Goal: Task Accomplishment & Management: Use online tool/utility

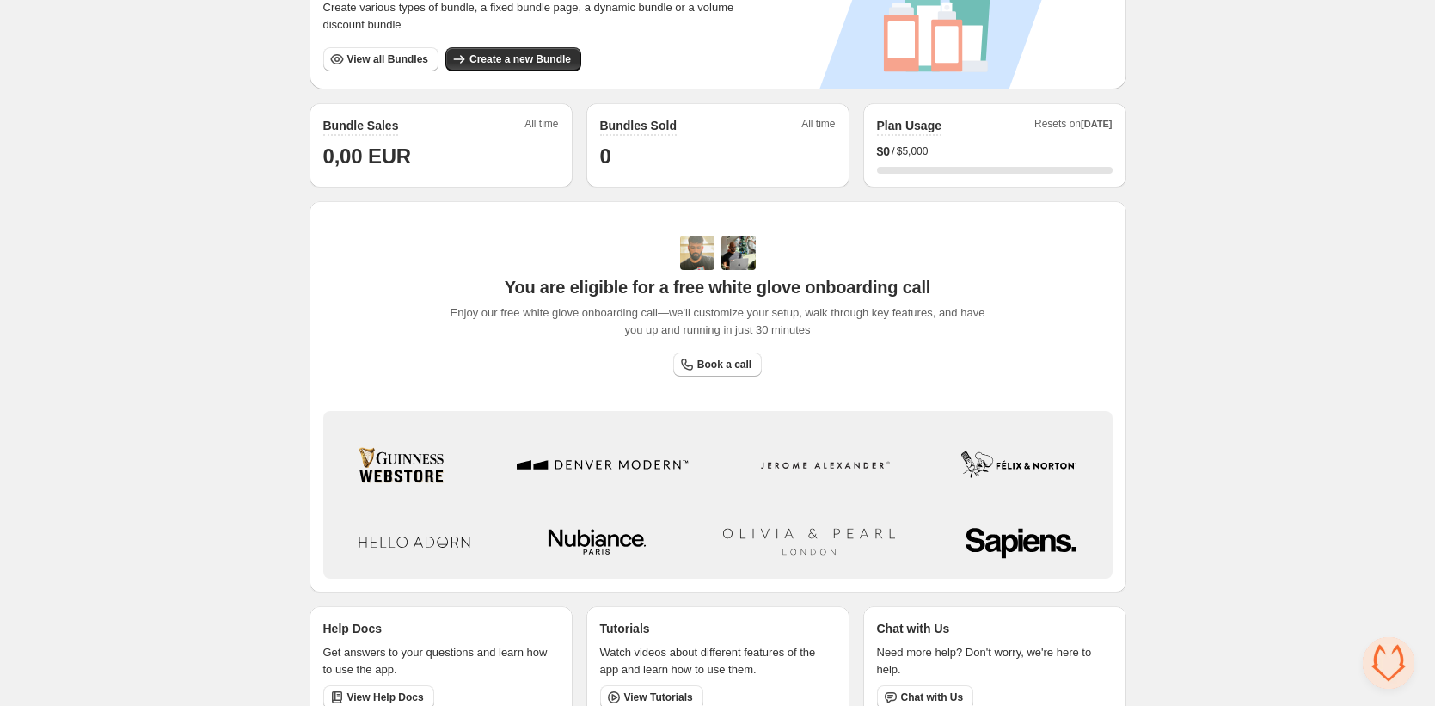
scroll to position [399, 0]
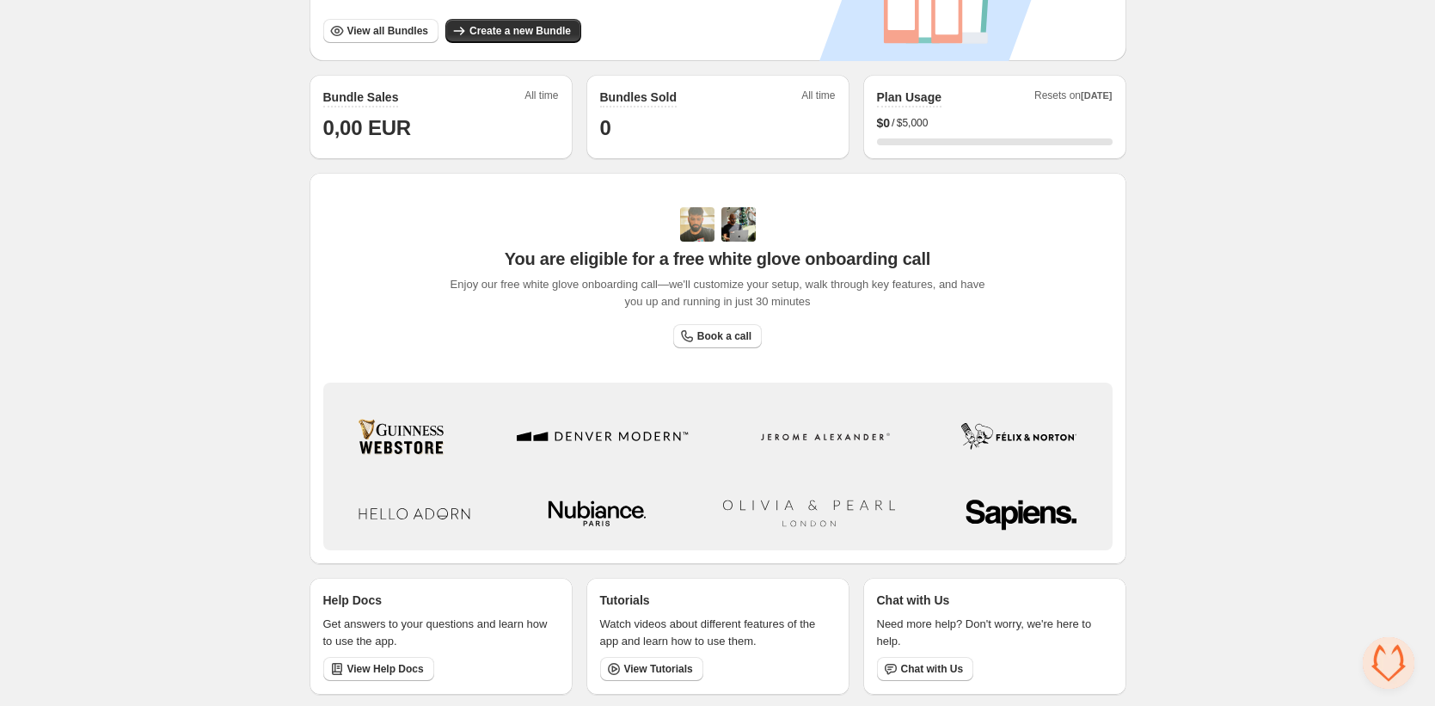
drag, startPoint x: 414, startPoint y: 450, endPoint x: 218, endPoint y: 439, distance: 196.4
click at [218, 439] on div "Home Bundles Analytics Plan and Billing 🦊 FoxSell Bundles. This page is ready 🦊…" at bounding box center [717, 155] width 1435 height 1108
click at [267, 412] on div "Home Bundles Analytics Plan and Billing 🦊 FoxSell Bundles. This page is ready 🦊…" at bounding box center [717, 155] width 1435 height 1108
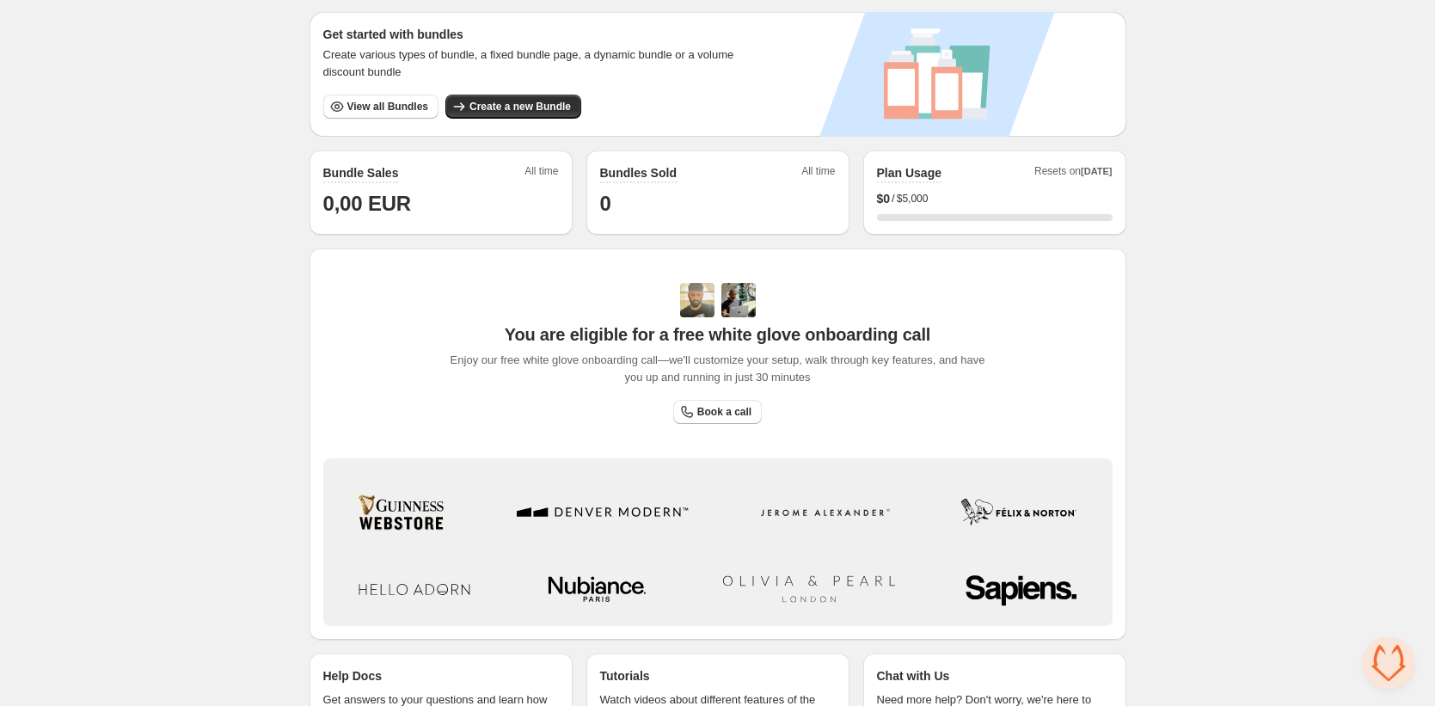
scroll to position [283, 0]
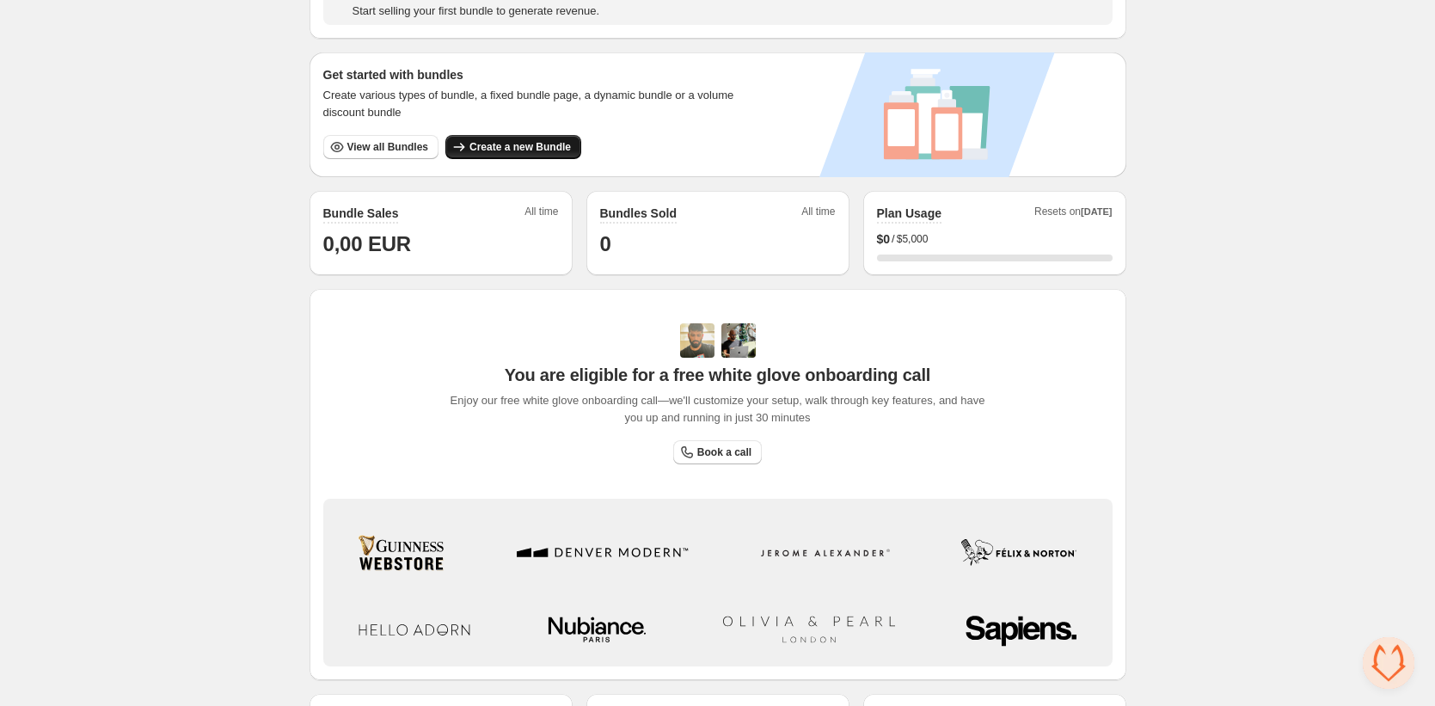
click at [462, 143] on icon "button" at bounding box center [459, 146] width 17 height 17
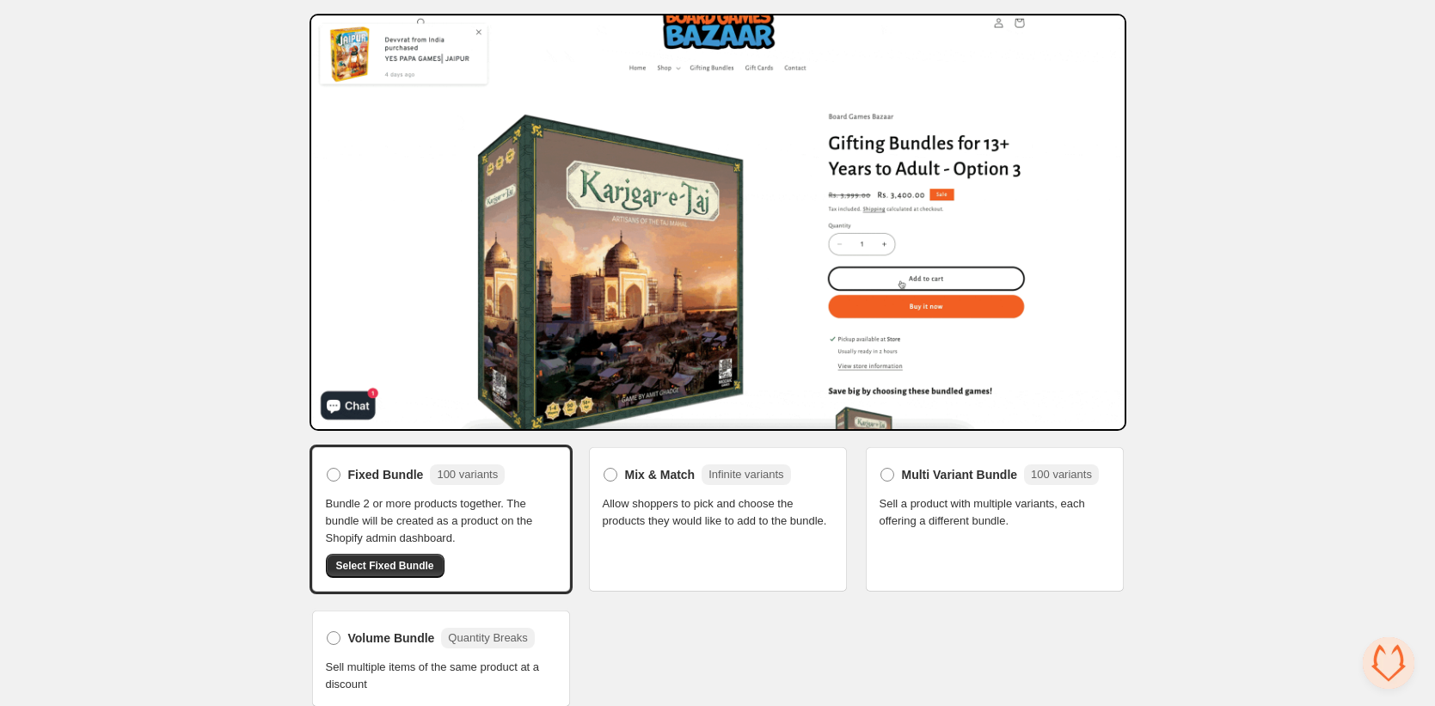
scroll to position [69, 0]
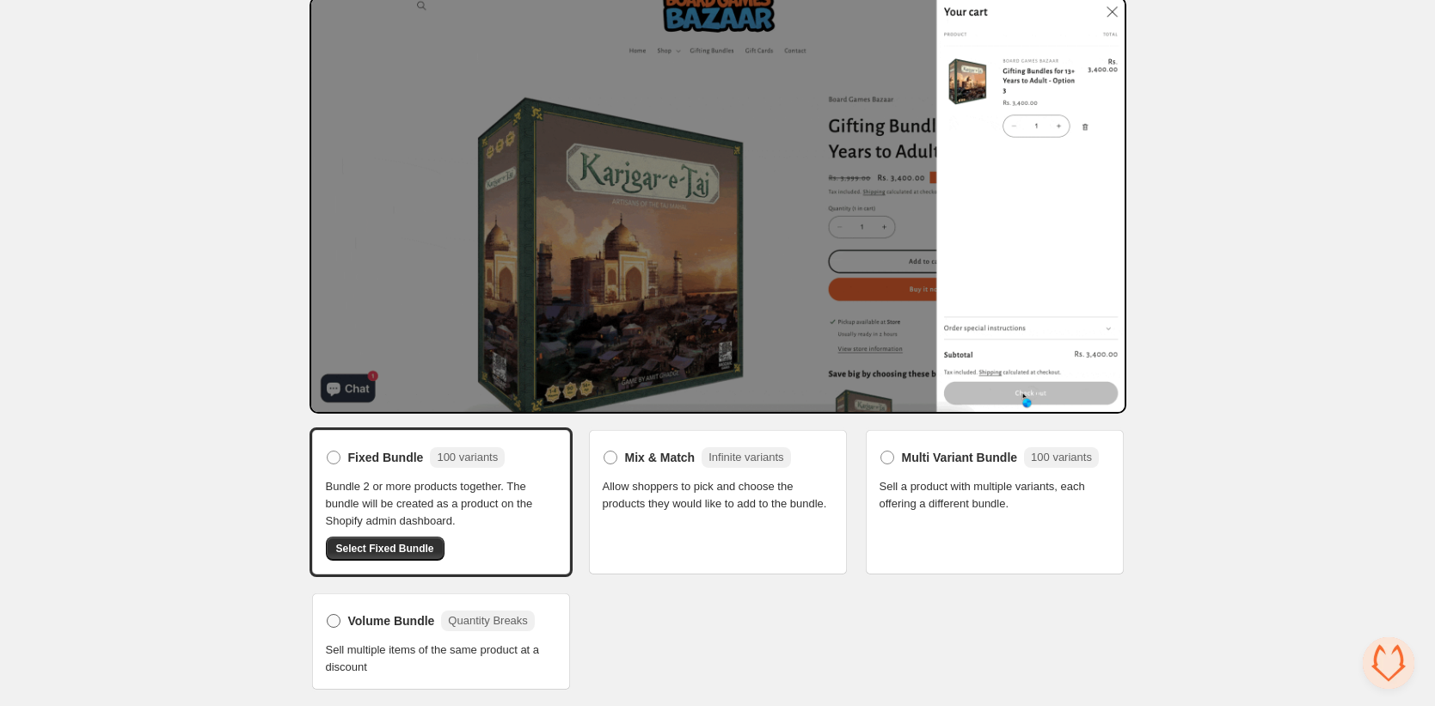
click at [341, 615] on label "Volume Bundle Quantity Breaks" at bounding box center [430, 621] width 209 height 28
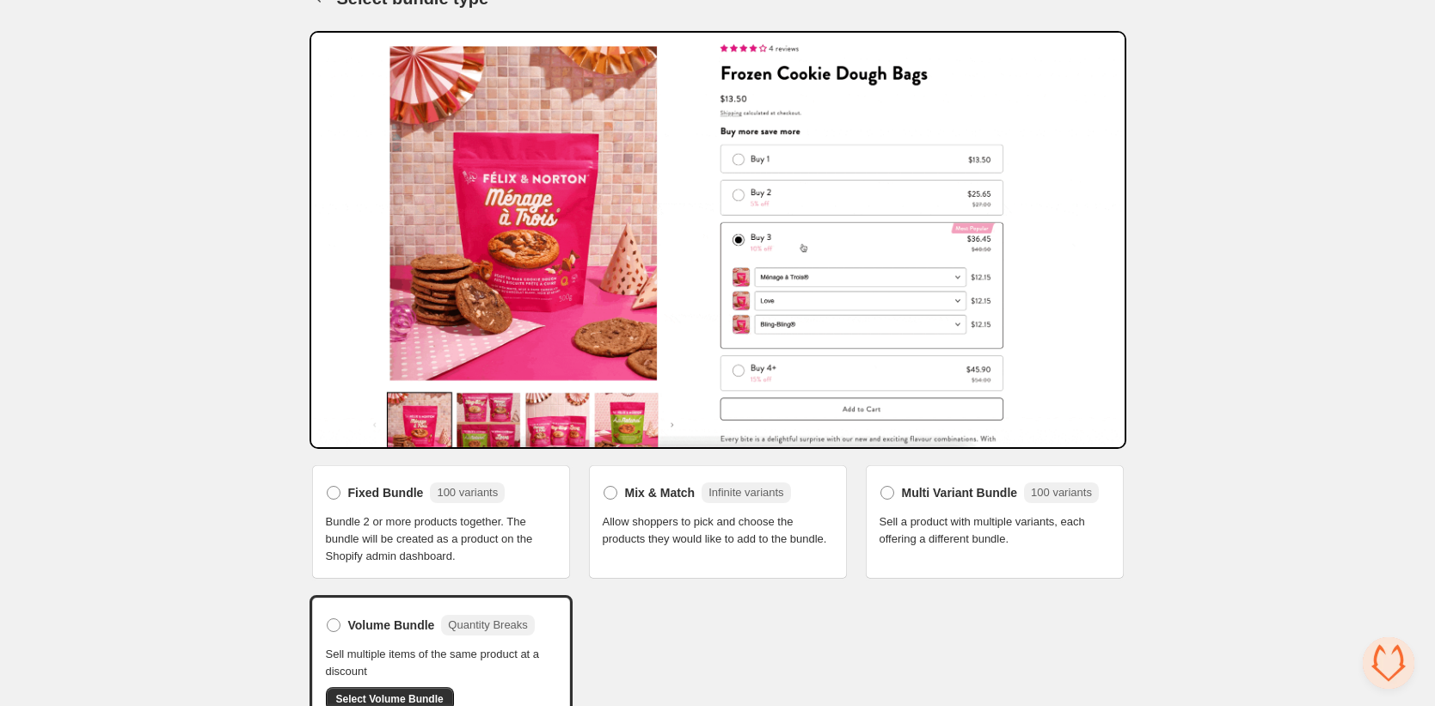
scroll to position [70, 0]
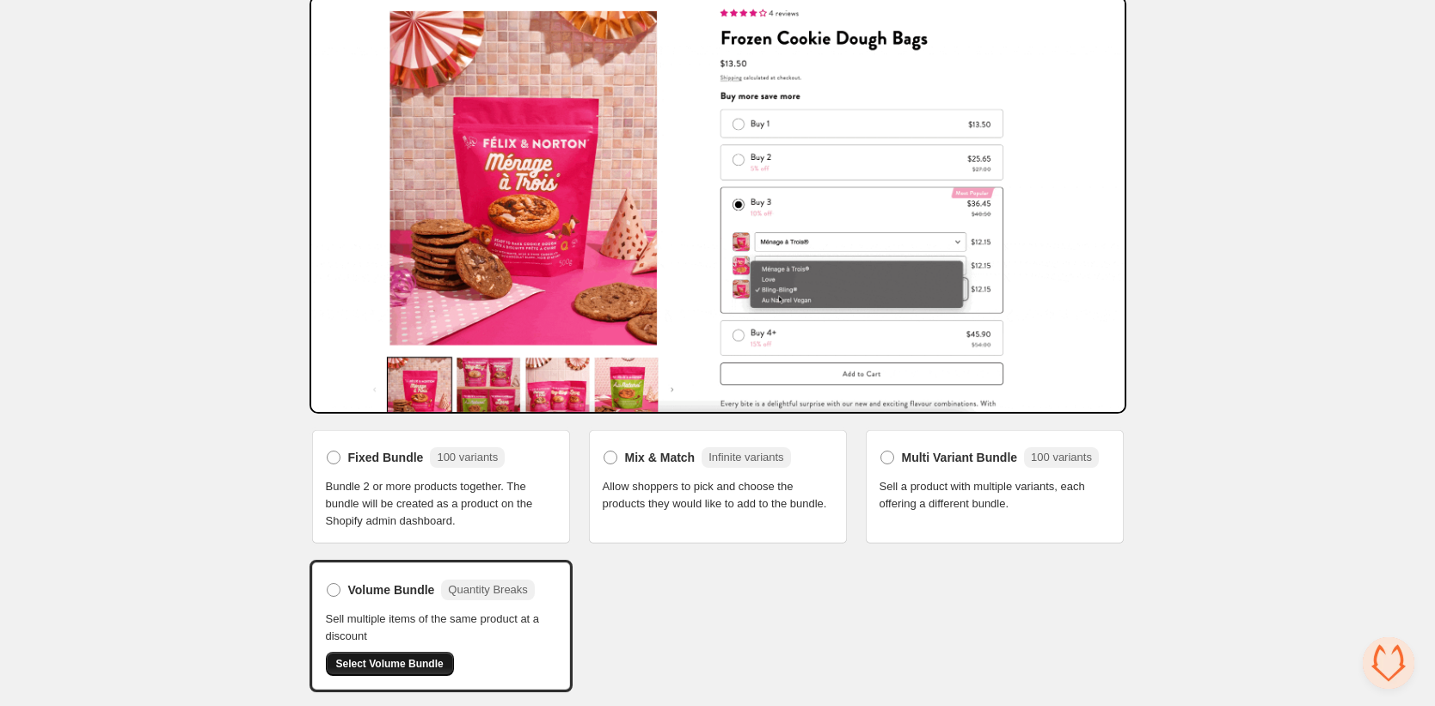
click at [404, 667] on span "Select Volume Bundle" at bounding box center [389, 664] width 107 height 14
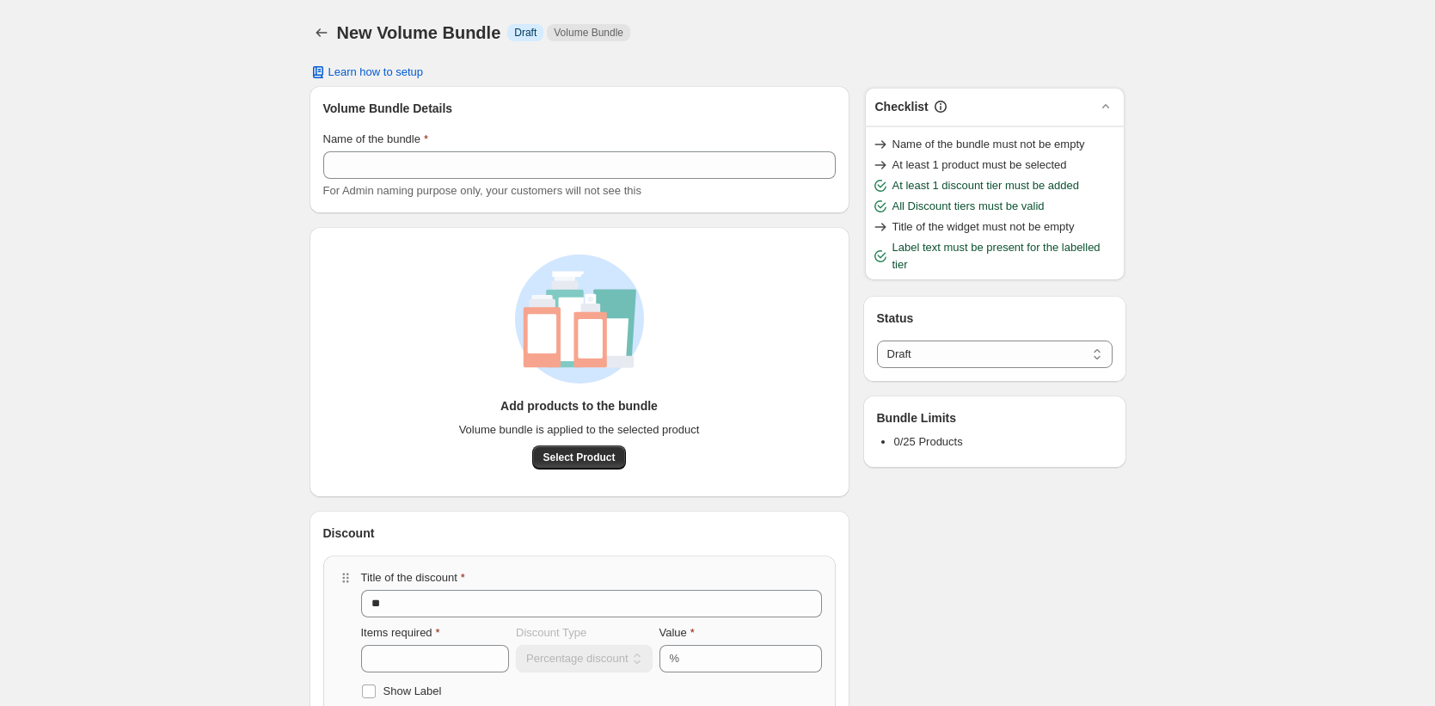
select select "*****"
